Goal: Task Accomplishment & Management: Manage account settings

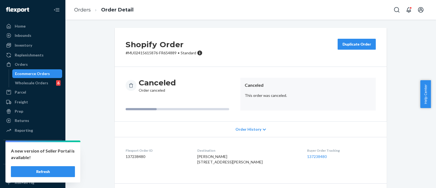
click at [21, 63] on div "Orders" at bounding box center [21, 64] width 13 height 5
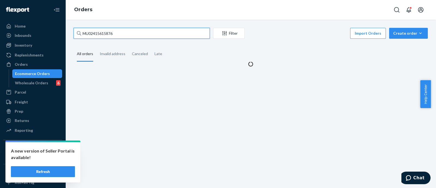
drag, startPoint x: 105, startPoint y: 34, endPoint x: 73, endPoint y: 32, distance: 31.4
click at [71, 32] on div "MU02415615876 Filter Import Orders Create order Ecommerce order Removal order A…" at bounding box center [250, 47] width 362 height 39
paste input "7538"
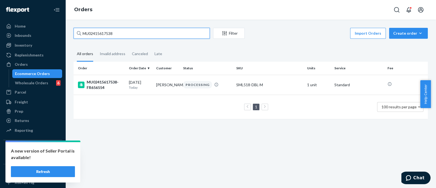
type input "MU02415617538"
click at [92, 82] on div "MU02415617538-FR656554" at bounding box center [101, 84] width 47 height 11
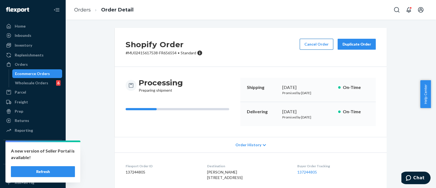
click at [308, 41] on button "Cancel Order" at bounding box center [315, 44] width 33 height 11
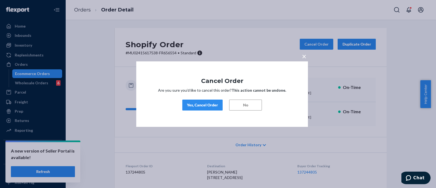
click at [203, 104] on div "Yes, Cancel Order" at bounding box center [202, 104] width 31 height 5
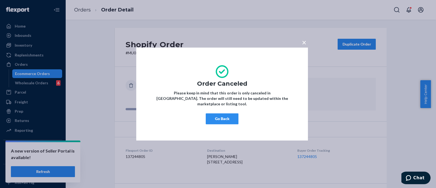
click at [301, 45] on button "×" at bounding box center [304, 41] width 8 height 10
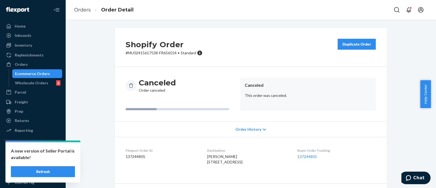
click at [143, 54] on p "# MU02415617538-FR656554 • Standard" at bounding box center [163, 52] width 77 height 5
copy p "MU02415617538"
click at [144, 52] on p "# MU02415617538-FR656554 • Standard" at bounding box center [163, 52] width 77 height 5
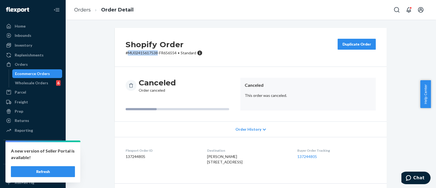
click at [212, 35] on div "Shopify Order # MU02415617538-FR656554 • Standard Duplicate Order" at bounding box center [251, 47] width 272 height 39
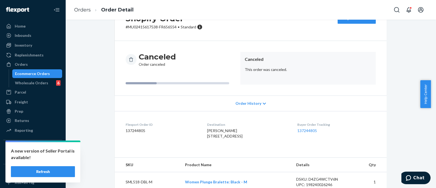
scroll to position [47, 0]
